Goal: Browse casually: Explore the website without a specific task or goal

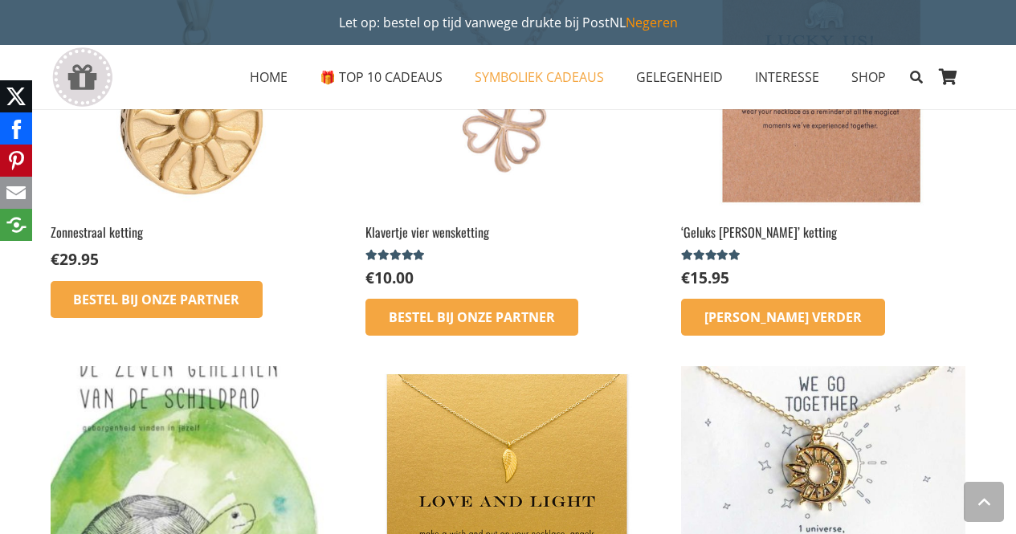
scroll to position [1880, 0]
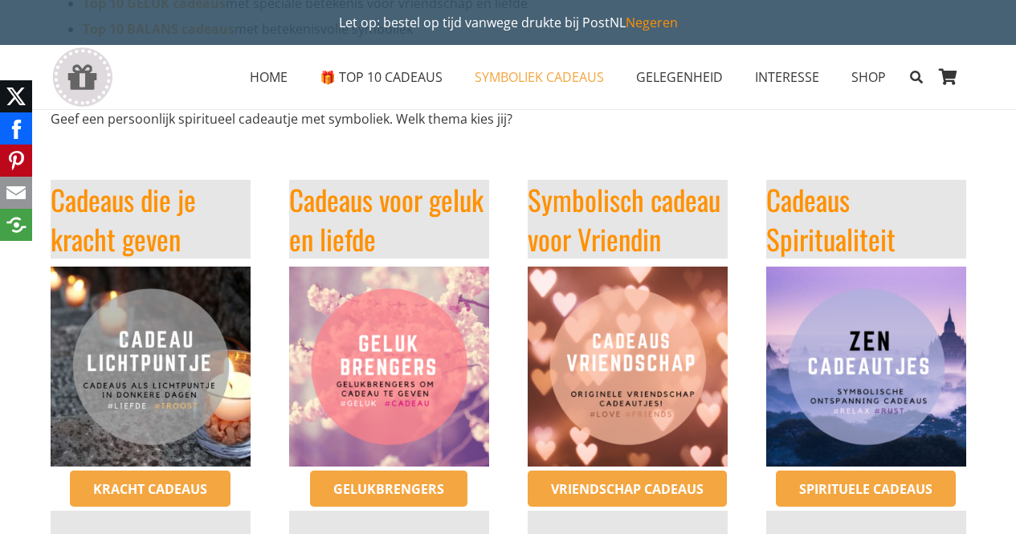
scroll to position [294, 0]
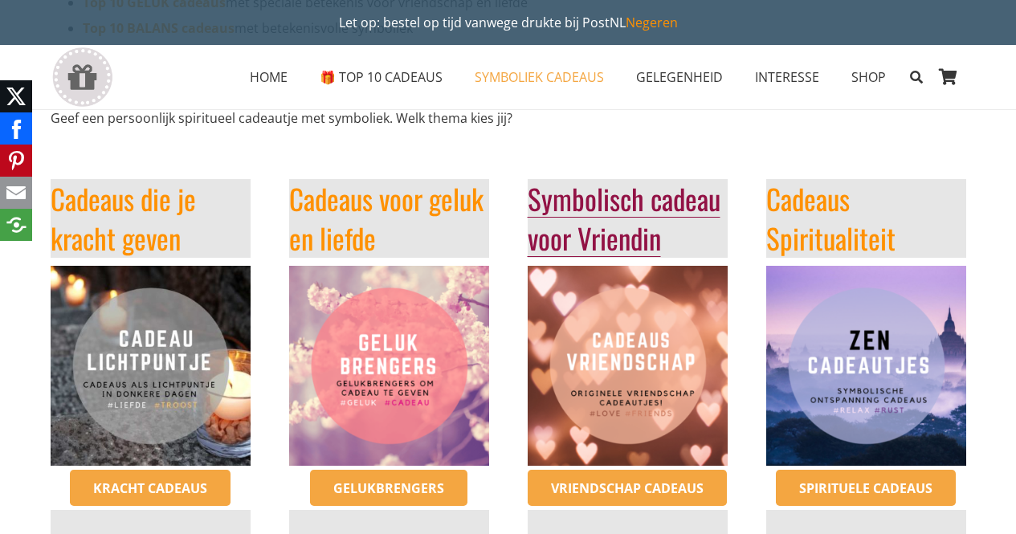
click at [609, 210] on link "Symbolisch cadeau voor Vriendin" at bounding box center [623, 217] width 193 height 81
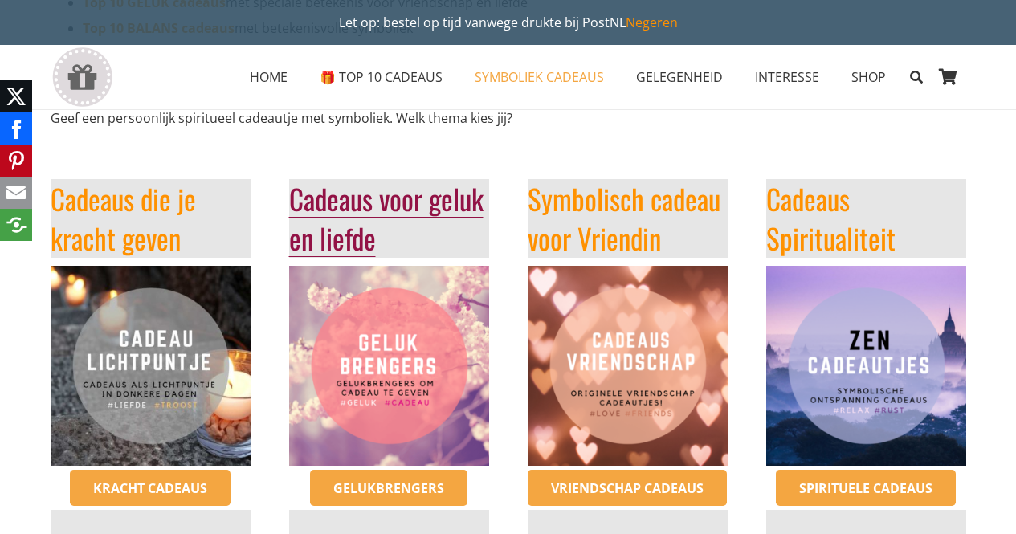
click at [368, 197] on link "Cadeaus voor geluk en liefde" at bounding box center [386, 217] width 194 height 81
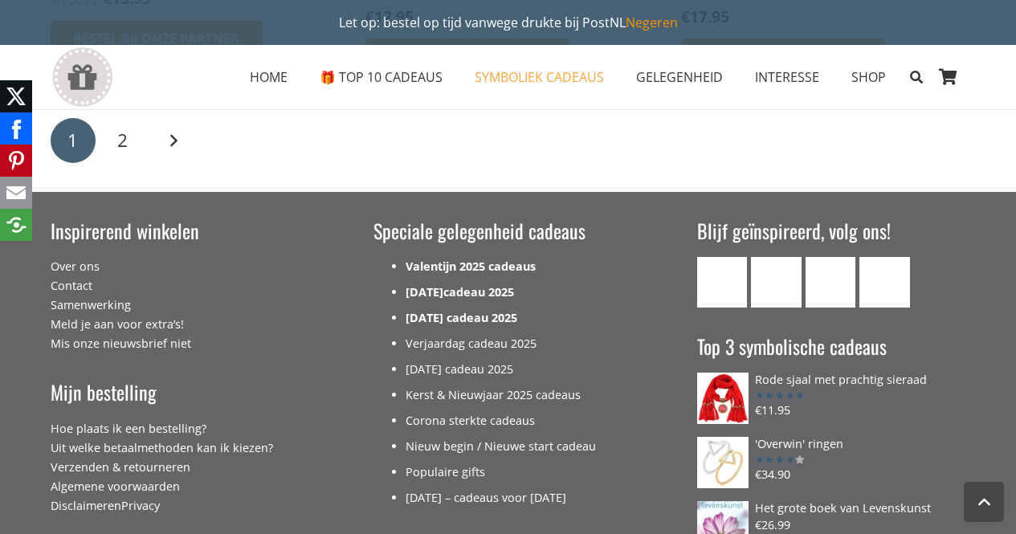
scroll to position [2711, 0]
